Goal: Transaction & Acquisition: Purchase product/service

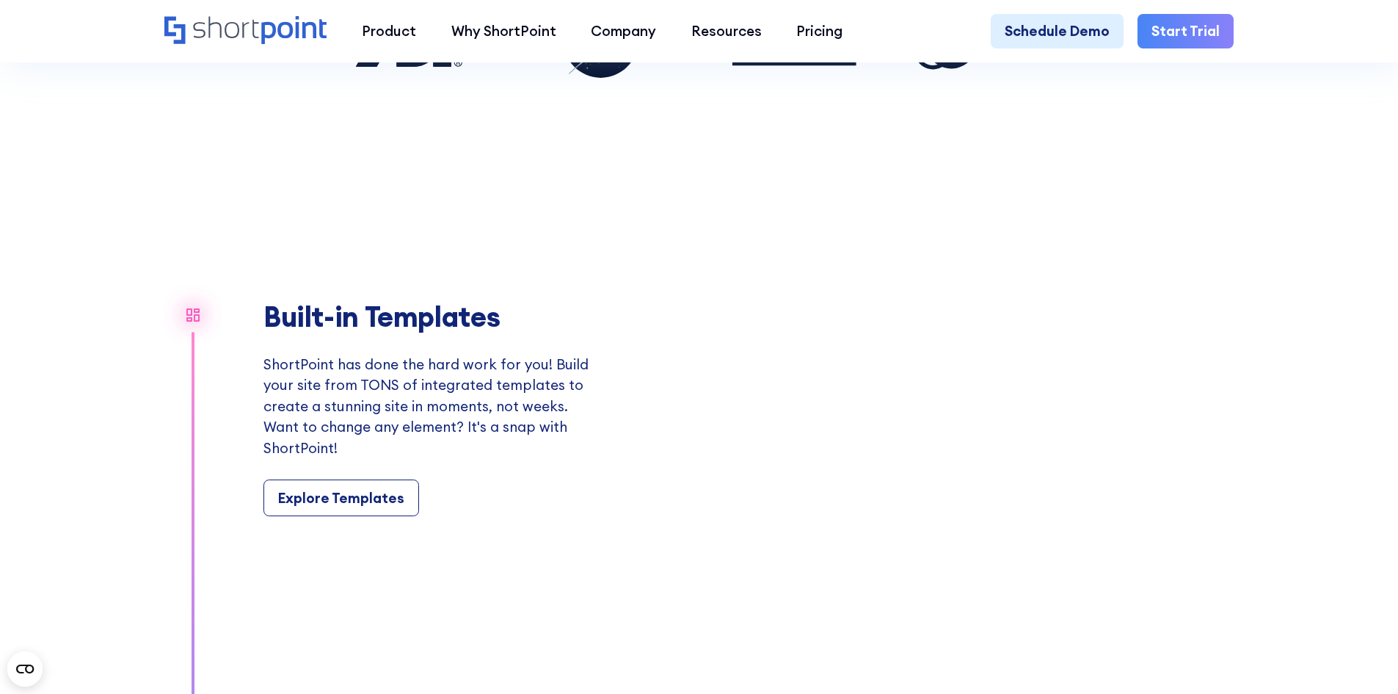
scroll to position [1541, 0]
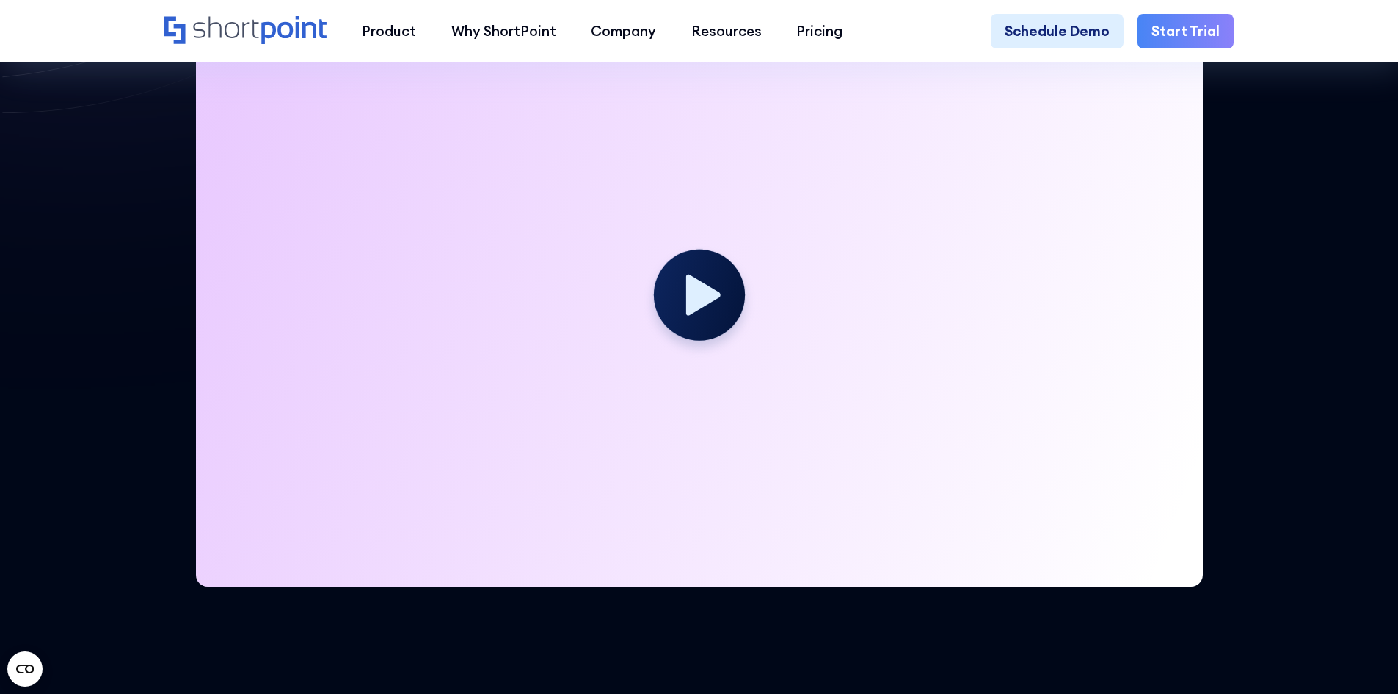
scroll to position [734, 0]
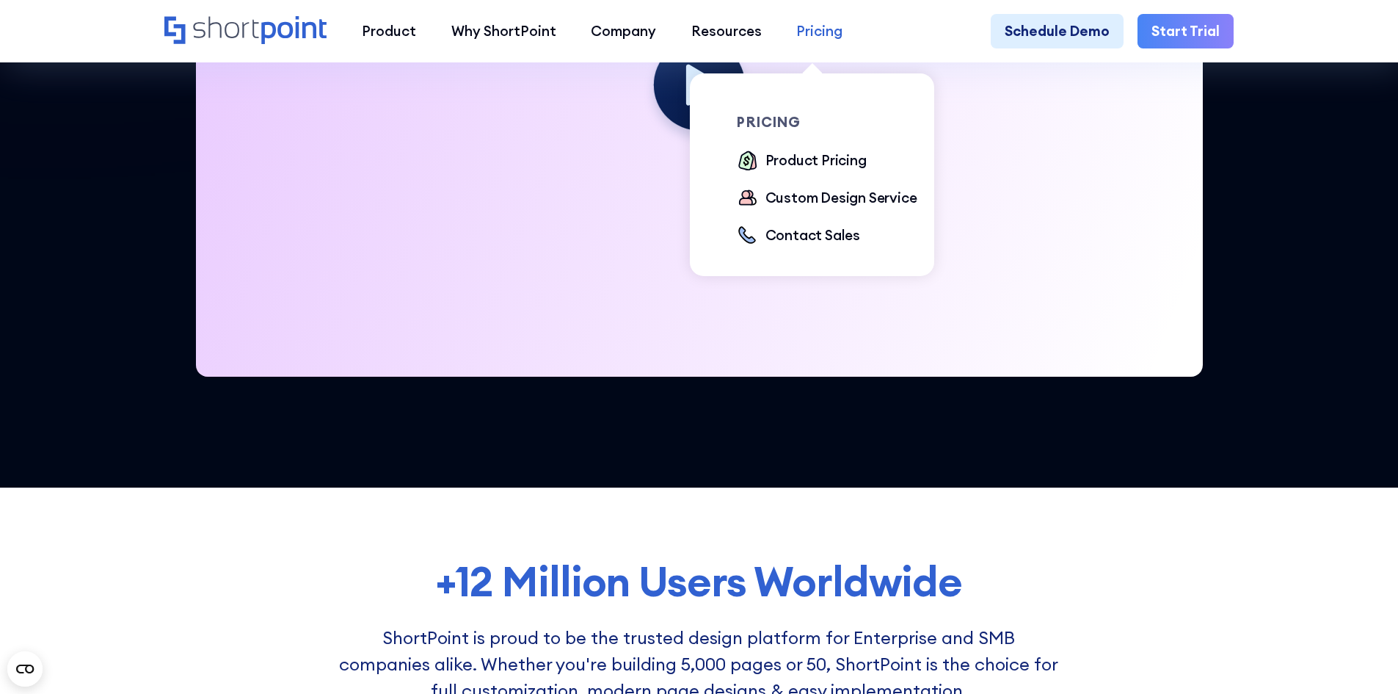
click at [812, 37] on div "Pricing" at bounding box center [819, 31] width 46 height 21
click at [802, 162] on div "Product Pricing" at bounding box center [816, 160] width 101 height 21
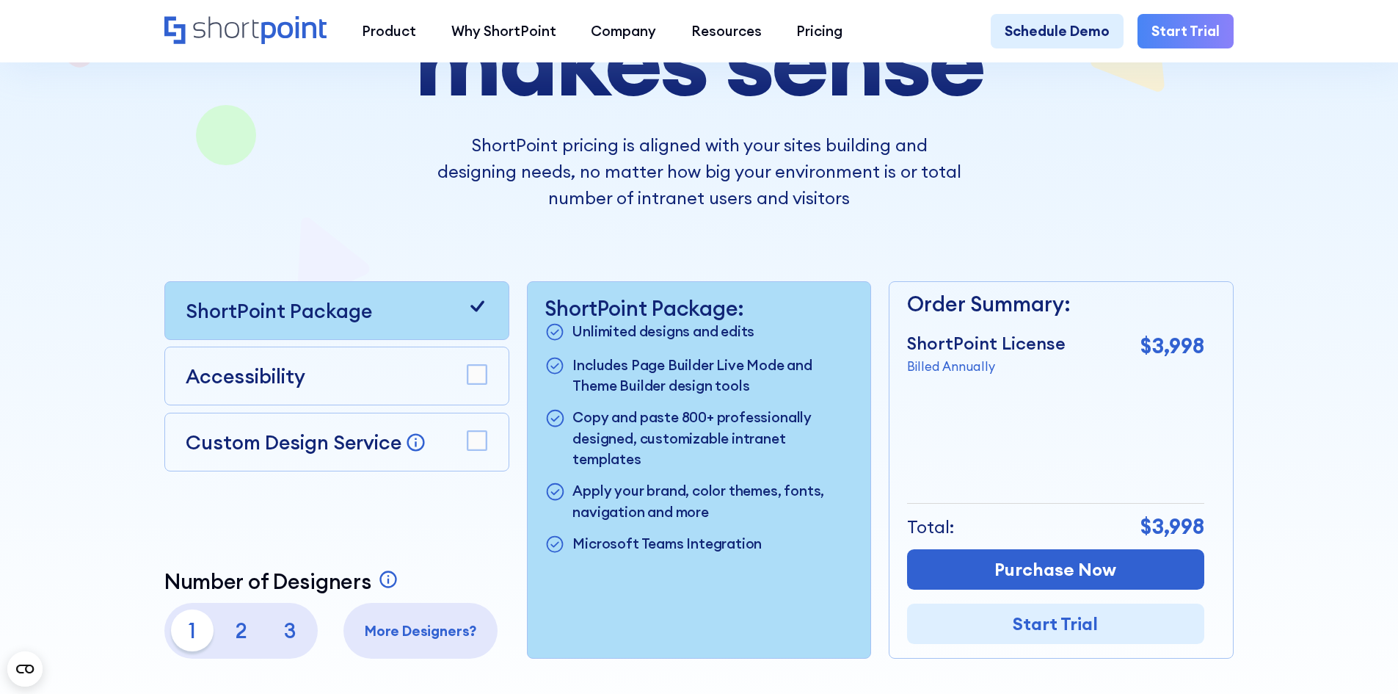
scroll to position [294, 0]
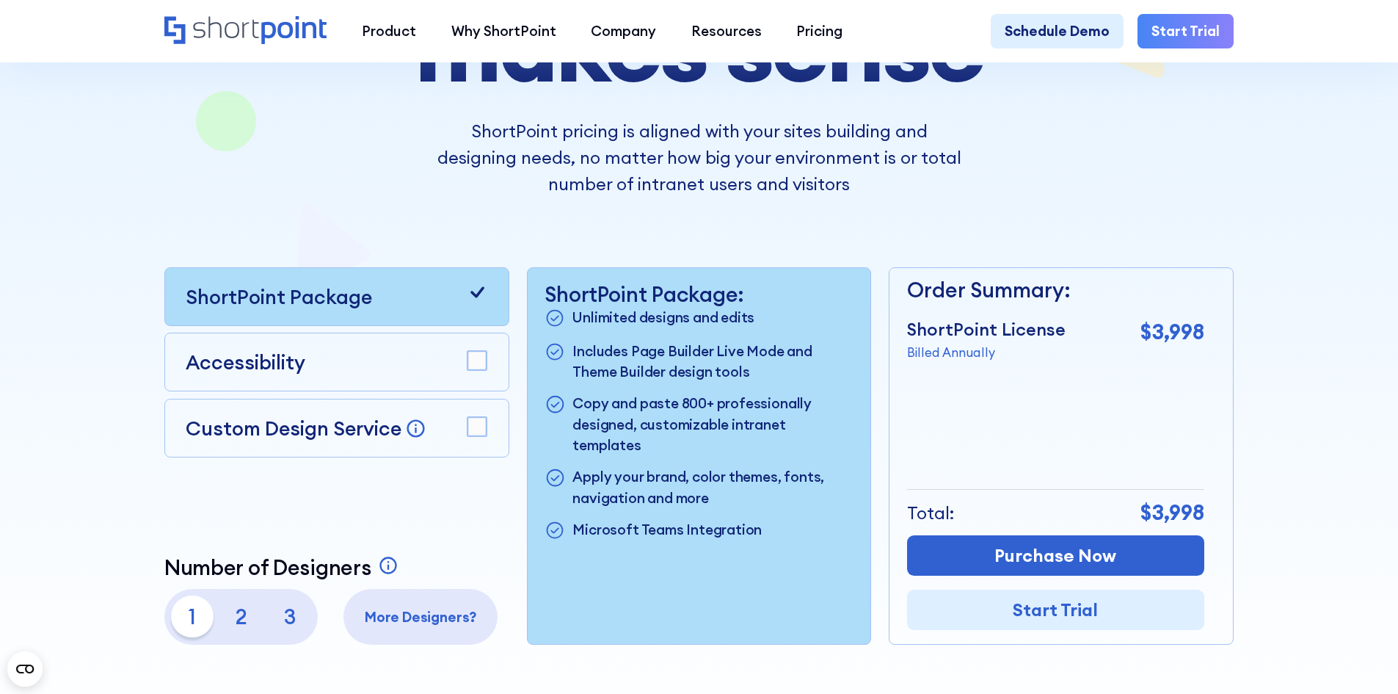
click at [248, 631] on p "2" at bounding box center [241, 616] width 42 height 42
click at [273, 625] on p "3" at bounding box center [290, 616] width 42 height 42
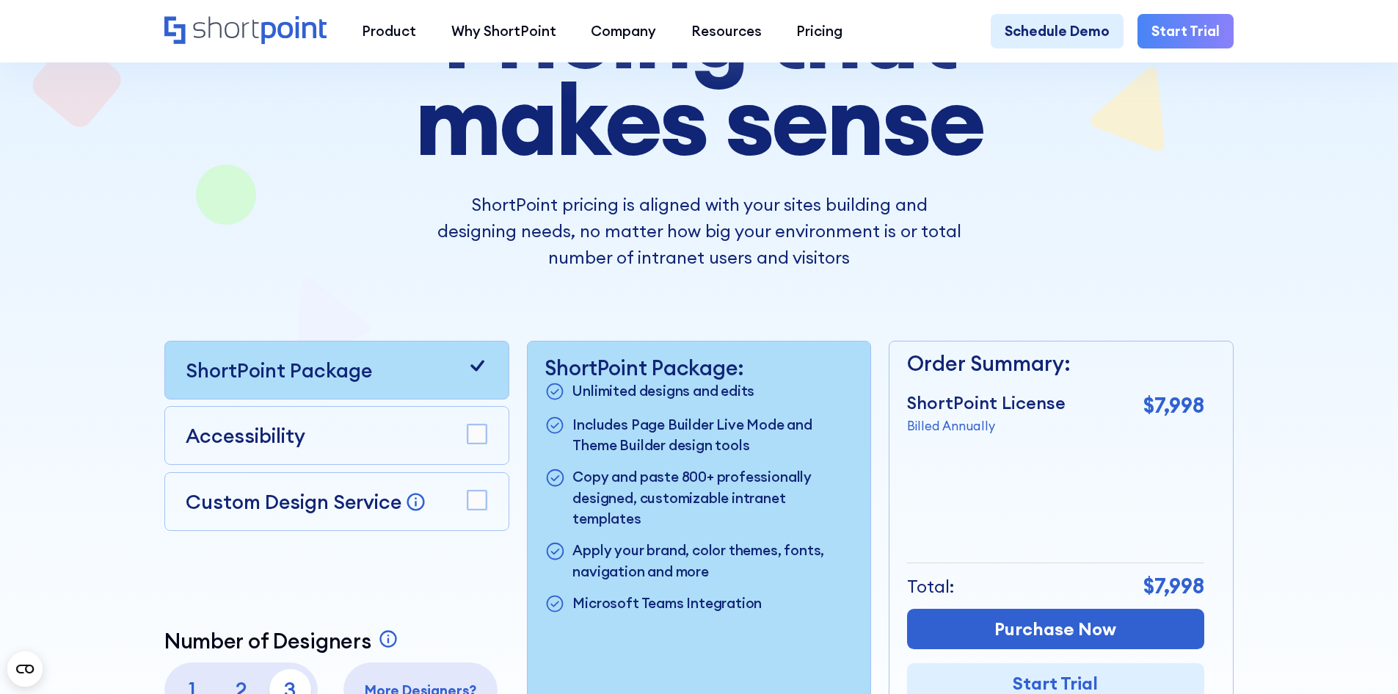
scroll to position [367, 0]
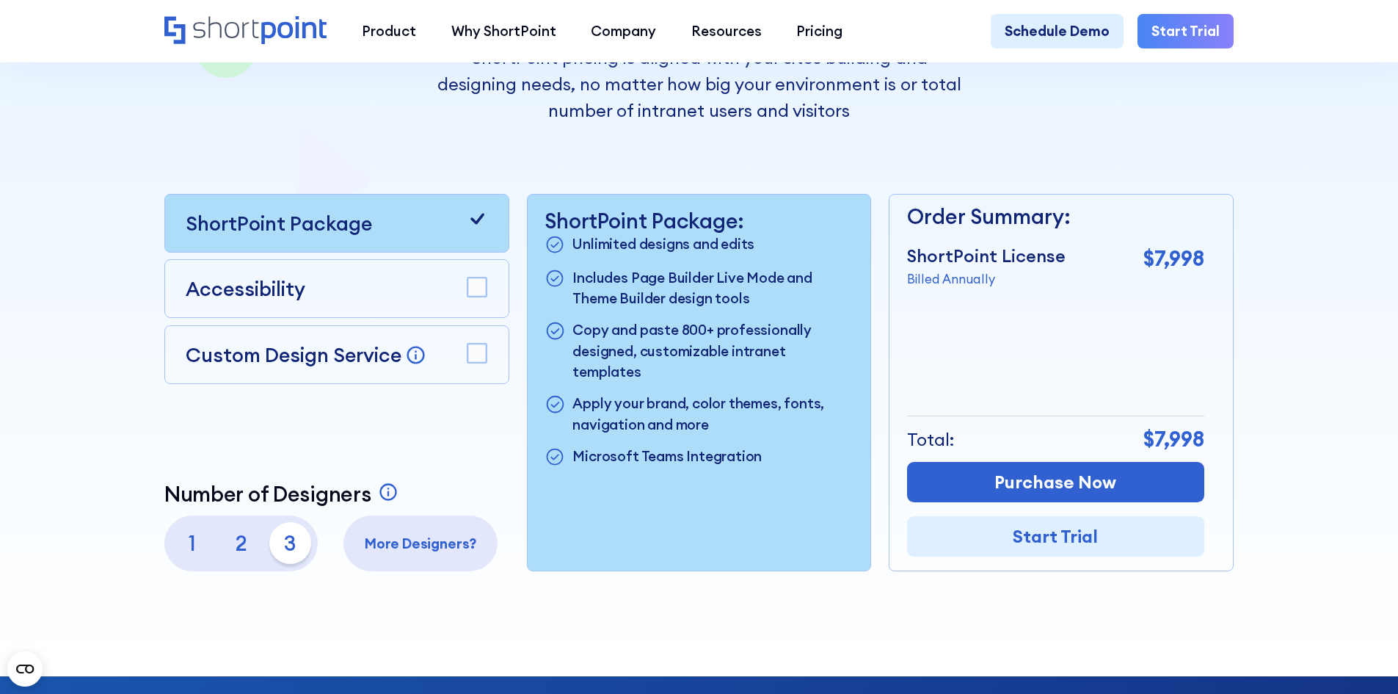
click at [239, 545] on p "2" at bounding box center [241, 543] width 42 height 42
click at [195, 552] on p "1" at bounding box center [192, 543] width 42 height 42
click at [220, 551] on p "2" at bounding box center [241, 543] width 42 height 42
click at [264, 553] on div "1 2 3" at bounding box center [240, 543] width 139 height 42
click at [308, 299] on div "Accessibility" at bounding box center [337, 288] width 302 height 29
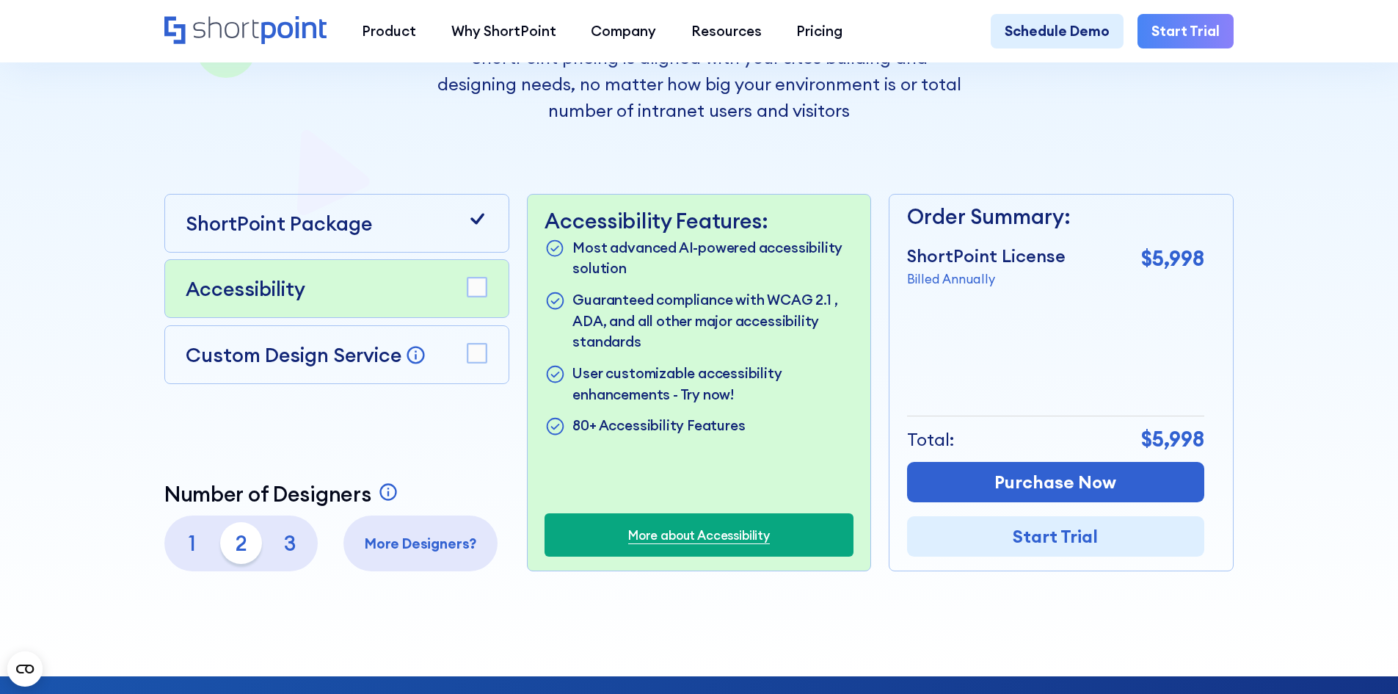
click at [280, 548] on p "3" at bounding box center [290, 543] width 42 height 42
click at [183, 556] on p "1" at bounding box center [192, 543] width 42 height 42
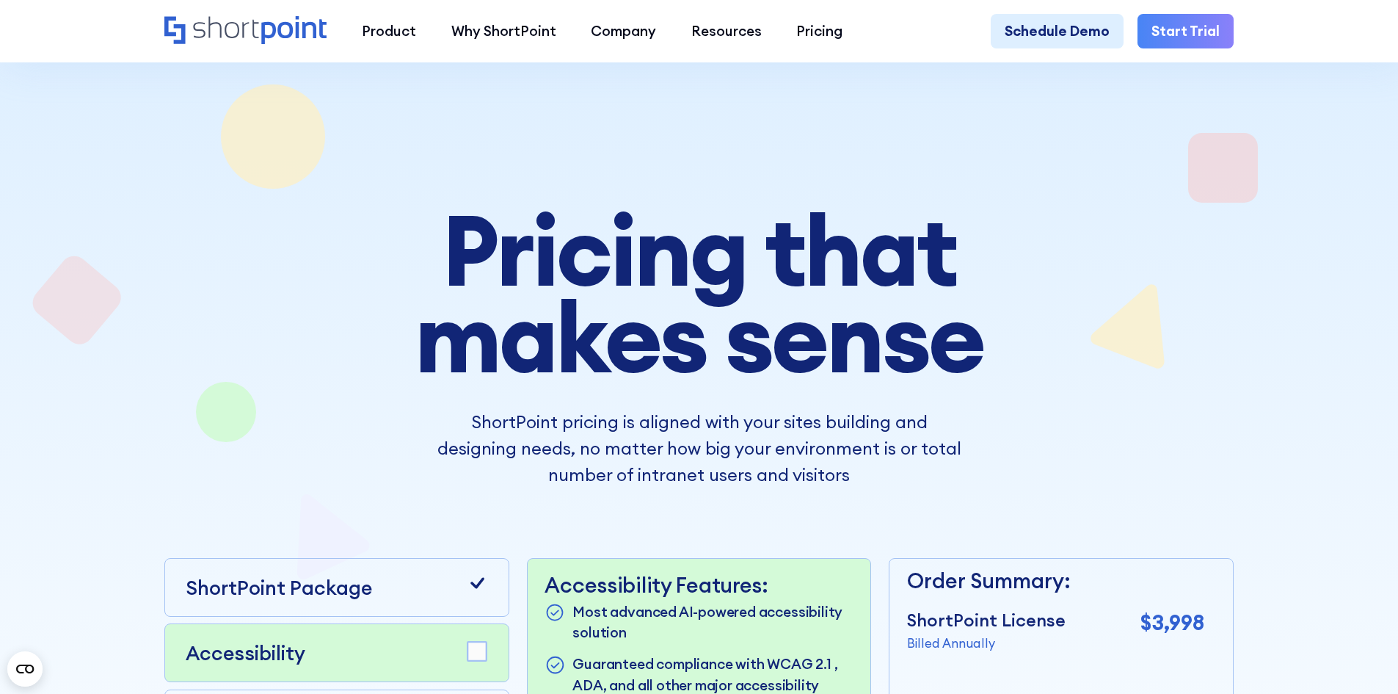
scroll to position [0, 0]
